Goal: Entertainment & Leisure: Consume media (video, audio)

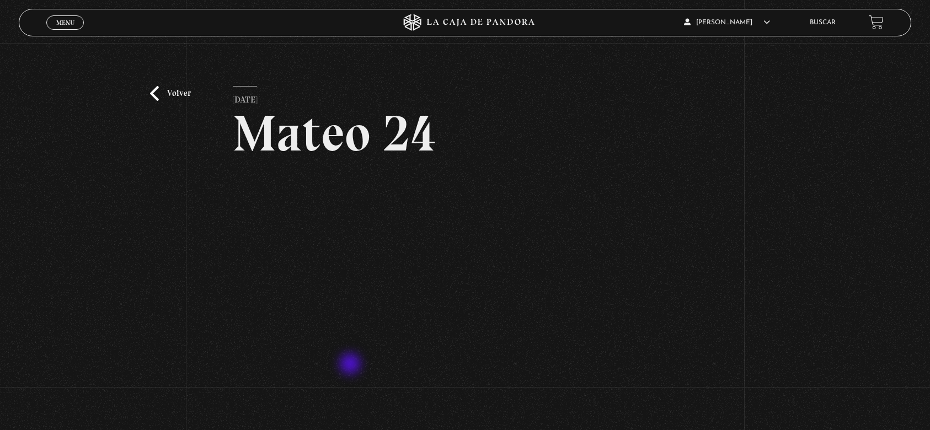
scroll to position [73, 0]
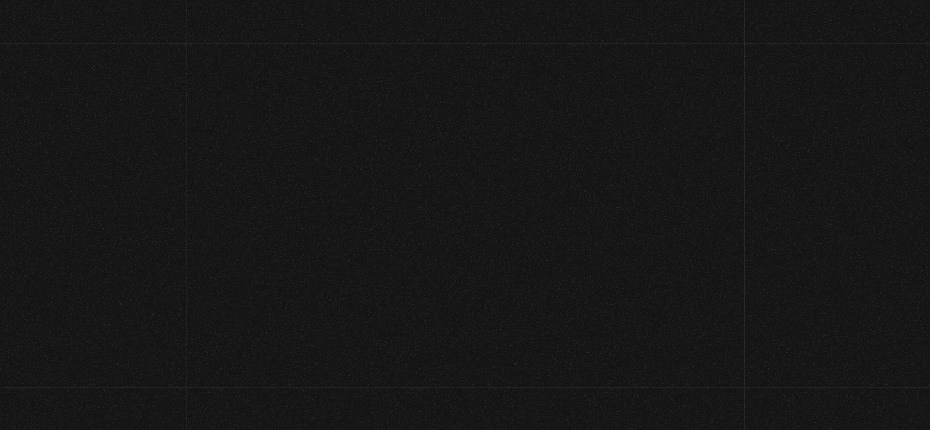
scroll to position [79, 0]
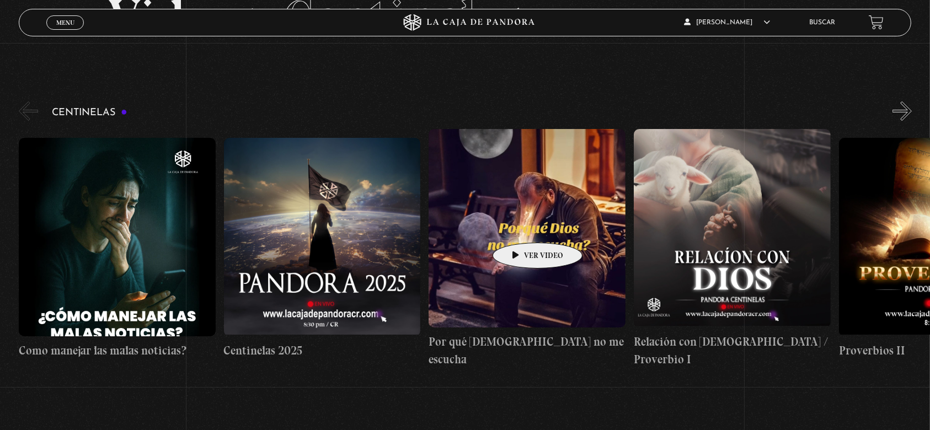
click at [520, 226] on figure at bounding box center [527, 228] width 197 height 199
